Goal: Information Seeking & Learning: Learn about a topic

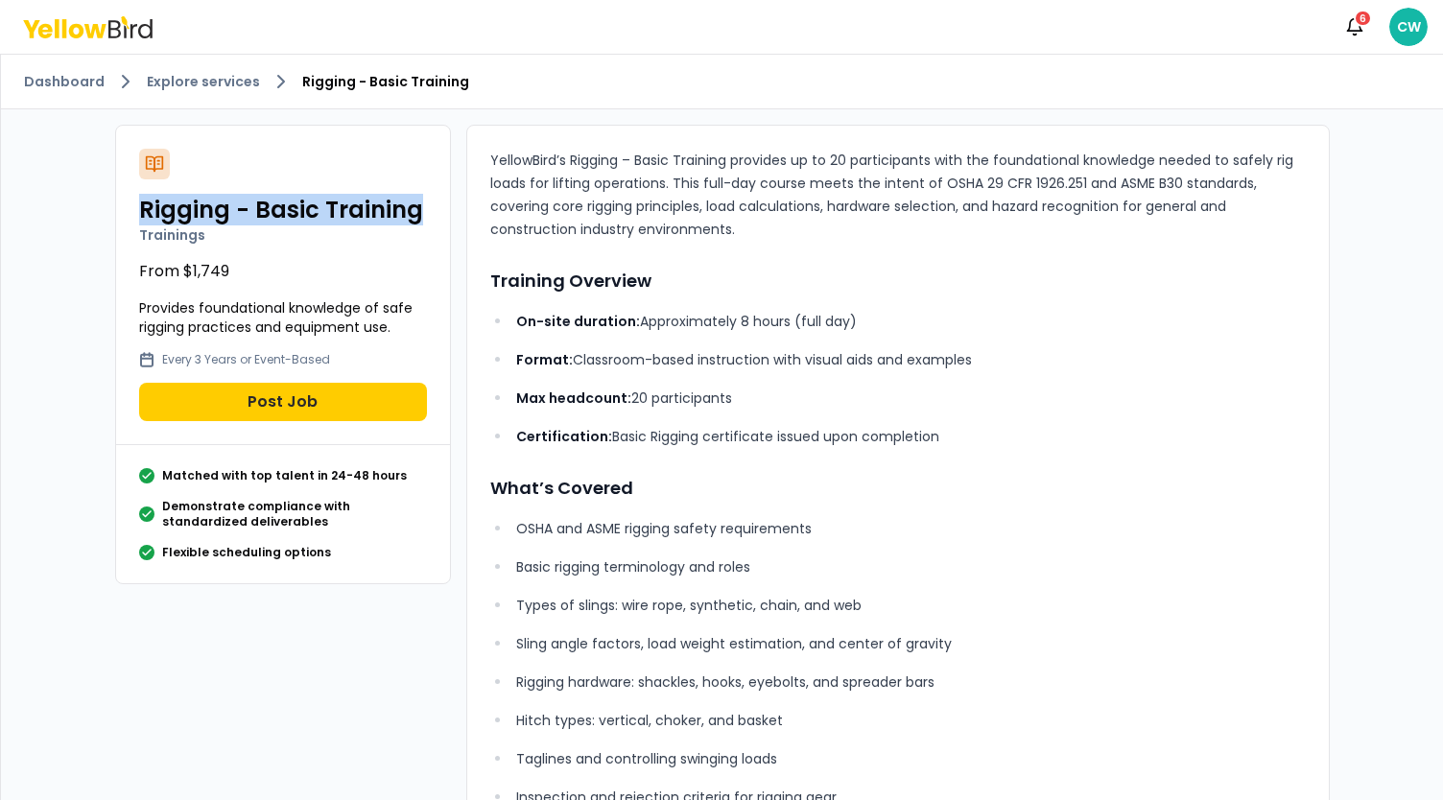
drag, startPoint x: 409, startPoint y: 219, endPoint x: 235, endPoint y: 207, distance: 174.0
click at [128, 211] on div "Rigging - Basic Training Trainings From $1,749 Provides foundational knowledge …" at bounding box center [283, 285] width 334 height 319
copy h2 "Rigging - Basic Training"
